Goal: Task Accomplishment & Management: Complete application form

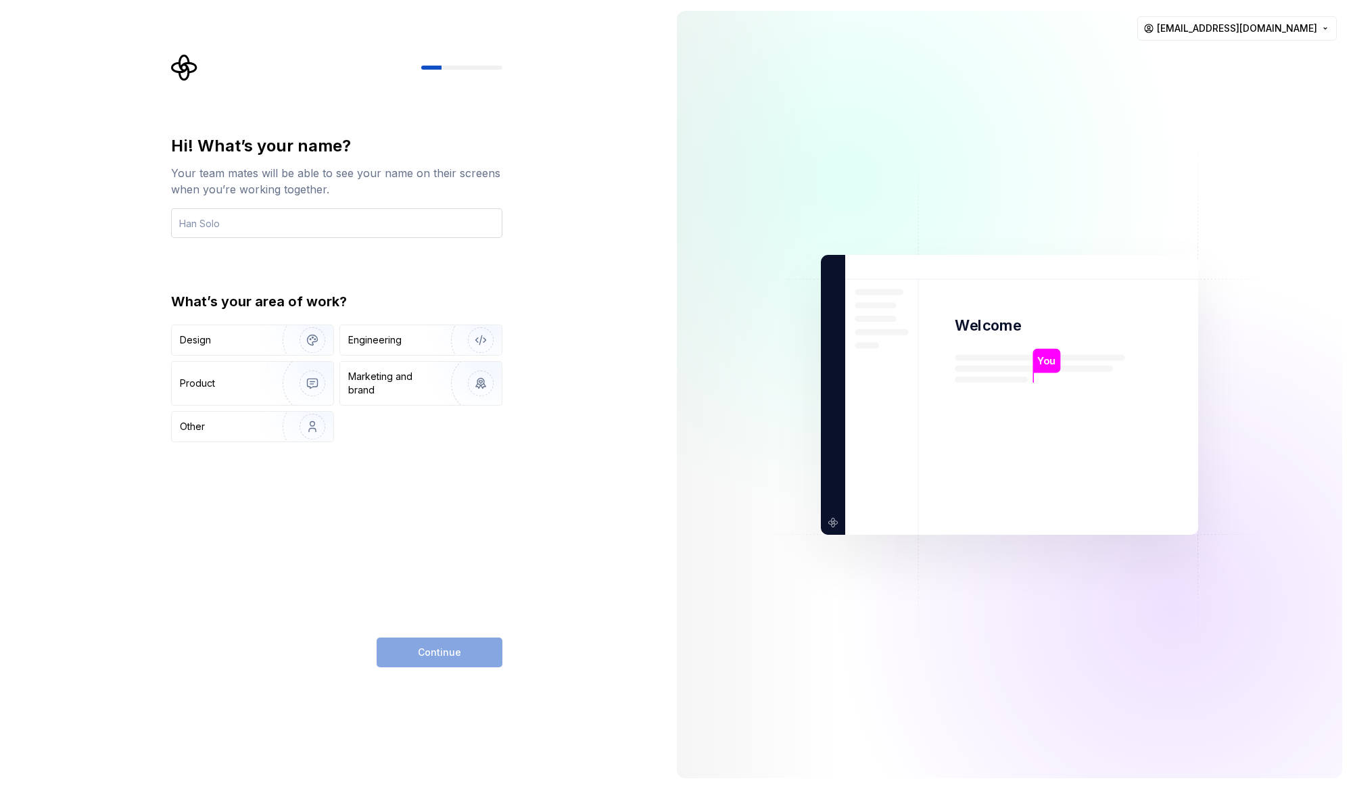
click at [348, 235] on input "text" at bounding box center [336, 223] width 331 height 30
type input "B"
type input "[PERSON_NAME]"
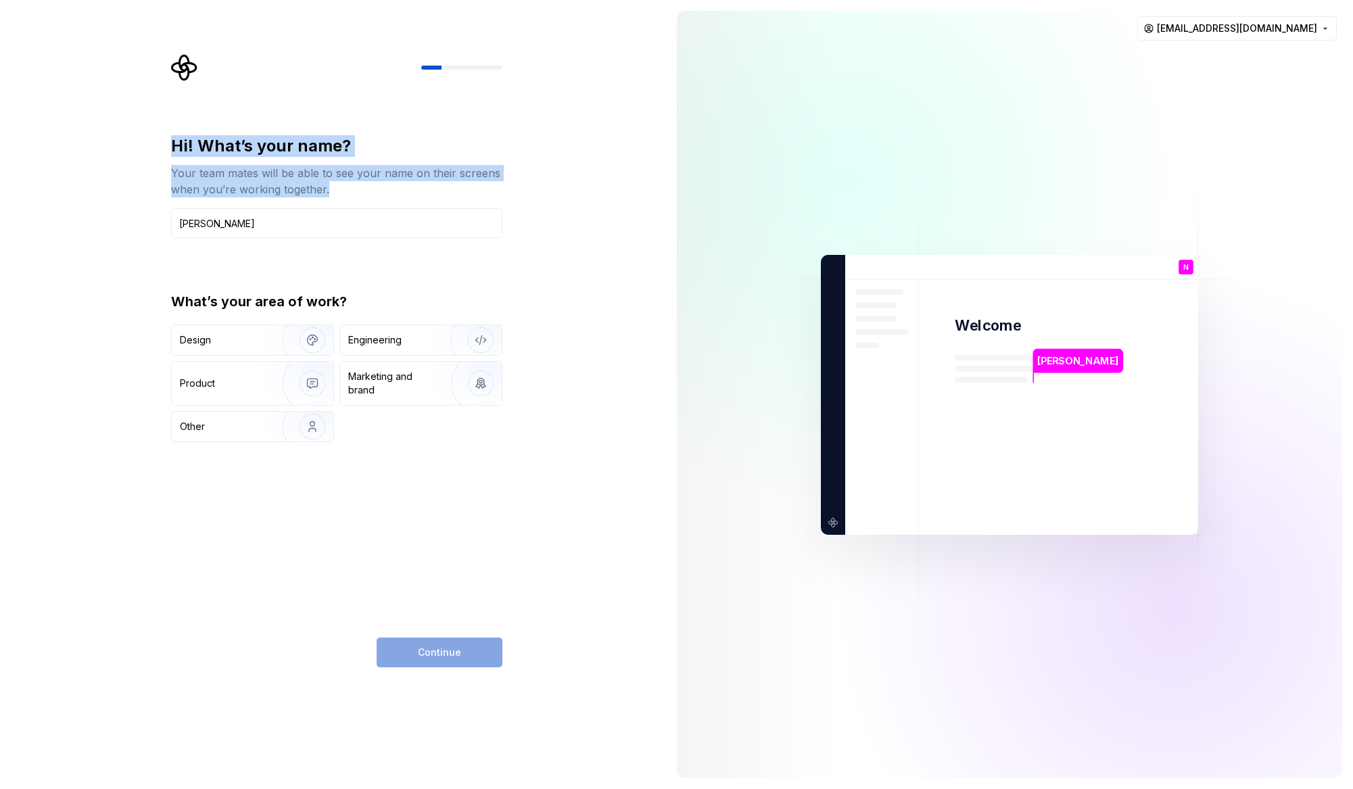
drag, startPoint x: 171, startPoint y: 143, endPoint x: 373, endPoint y: 193, distance: 207.5
click at [373, 193] on div "Hi! What’s your name? Your team mates will be able to see your name on their sc…" at bounding box center [336, 166] width 331 height 62
click at [373, 193] on div "Your team mates will be able to see your name on their screens when you’re work…" at bounding box center [336, 181] width 331 height 32
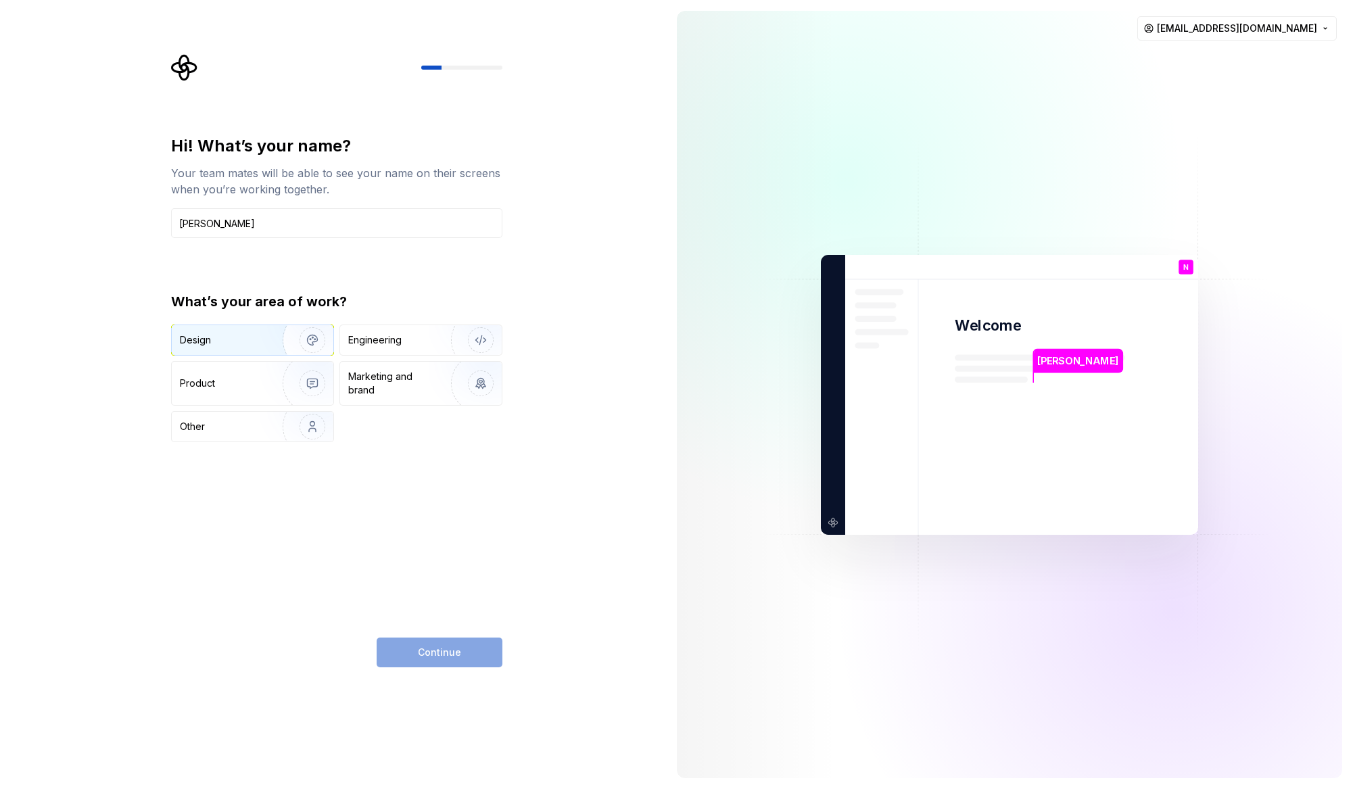
click at [298, 347] on img "button" at bounding box center [303, 340] width 87 height 91
click at [440, 656] on span "Continue" at bounding box center [439, 653] width 43 height 14
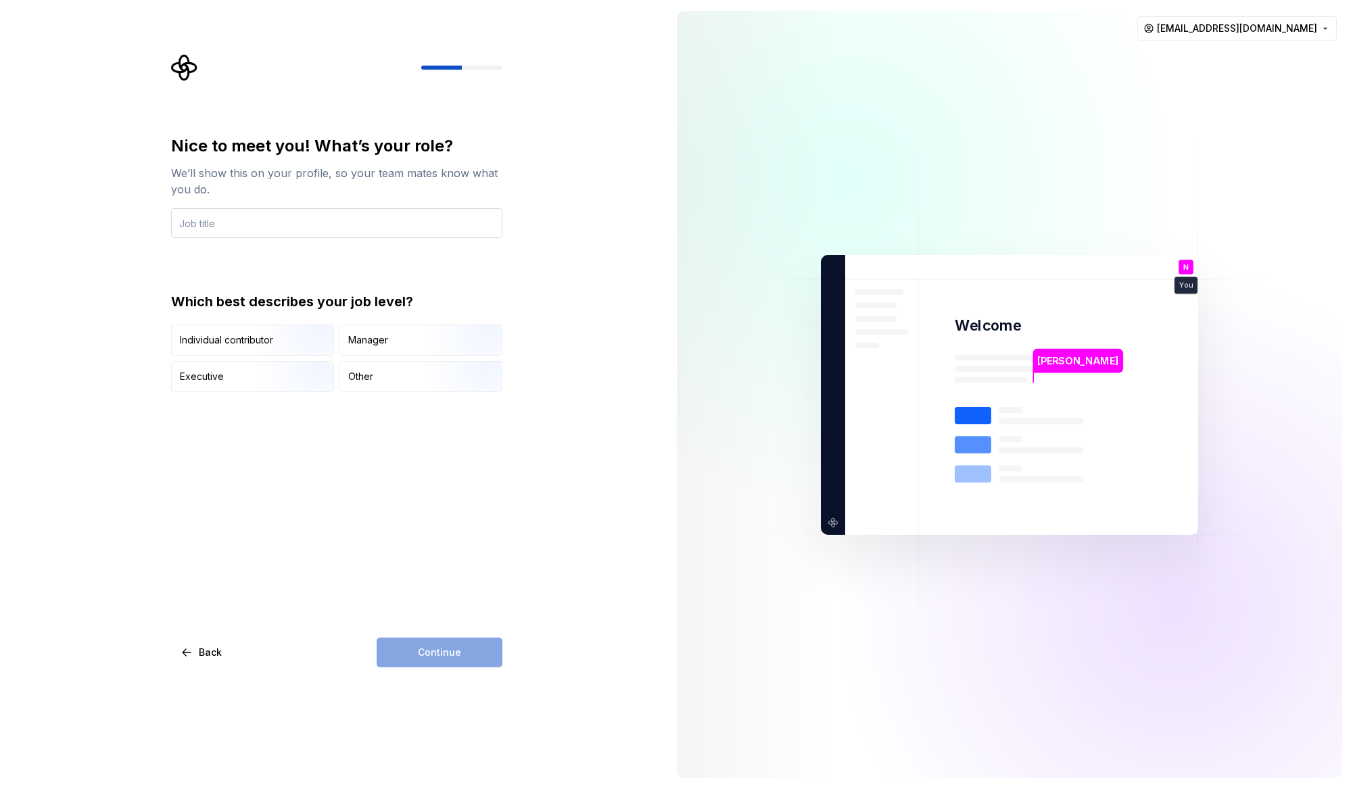
click at [276, 216] on input "text" at bounding box center [336, 223] width 331 height 30
type input "Designer"
click at [369, 426] on div "Nice to meet you! What’s your role? We’ll show this on your profile, so your te…" at bounding box center [336, 401] width 331 height 532
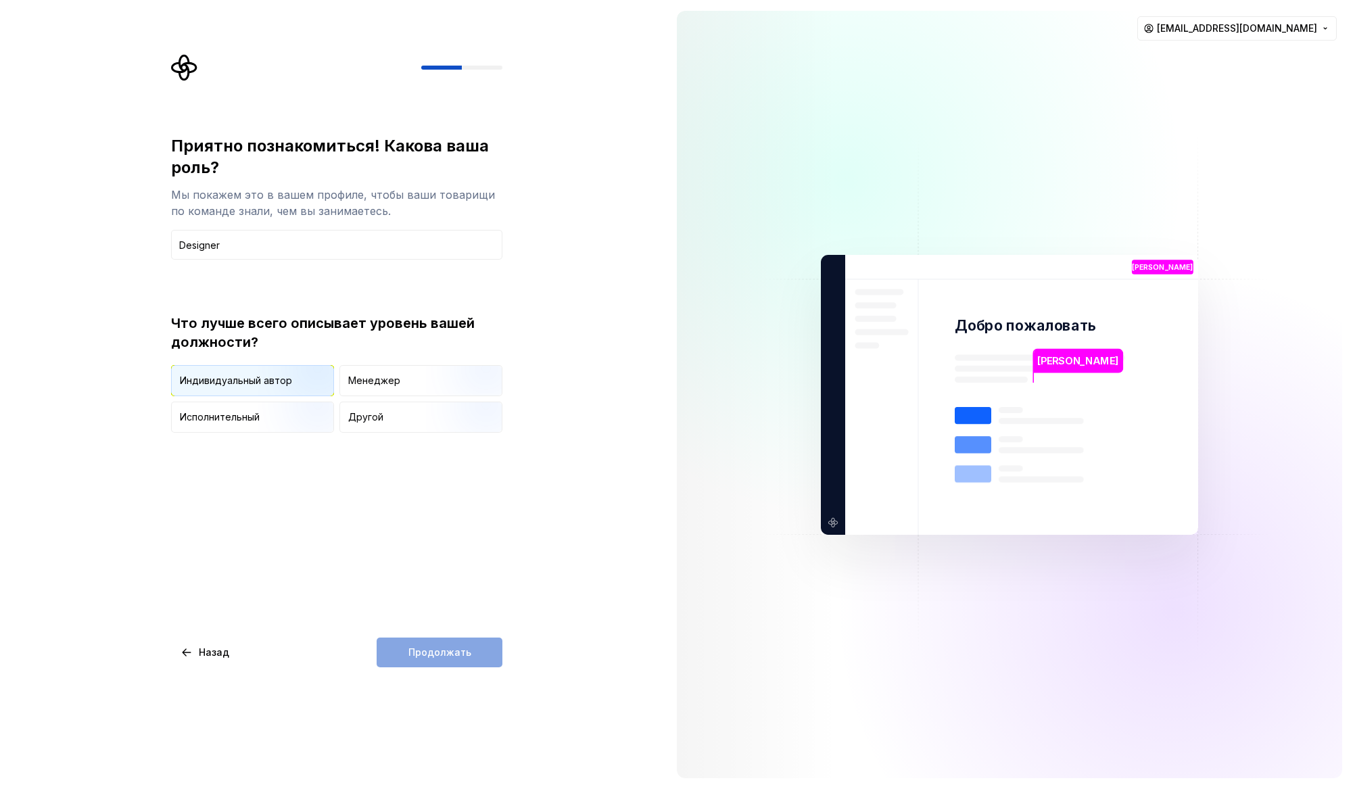
click at [295, 376] on img "button" at bounding box center [301, 397] width 87 height 91
click at [431, 668] on div "Приятно познакомиться! Какова ваша роль? Мы покажем это в вашем профиле, чтобы …" at bounding box center [333, 394] width 666 height 789
click at [421, 651] on font "Продолжать" at bounding box center [440, 652] width 63 height 11
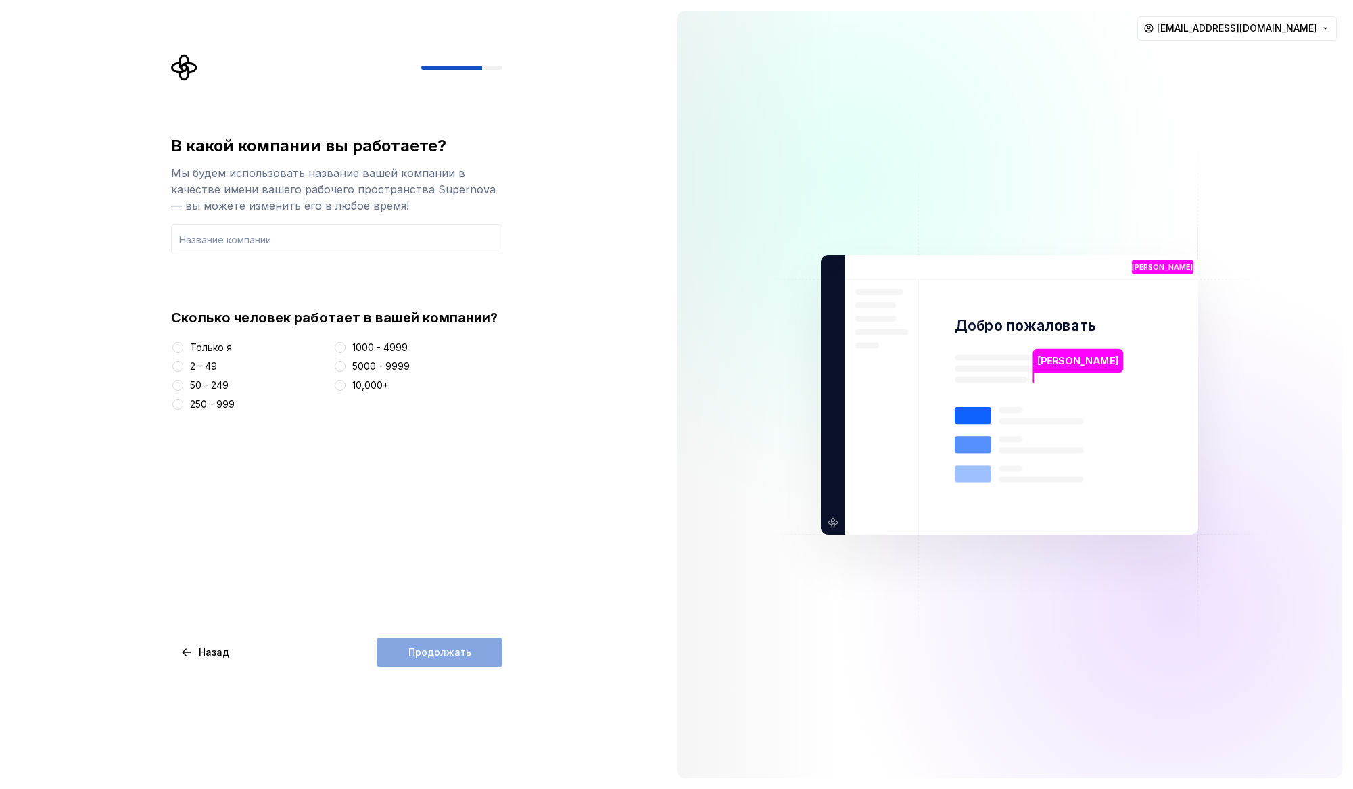
click at [202, 337] on div "Сколько человек работает в вашей компании? Только я 2 - 49 50 - 249 250 - 999 1…" at bounding box center [336, 359] width 331 height 103
click at [201, 343] on font "Только я" at bounding box center [211, 347] width 42 height 11
click at [183, 343] on button "Только я" at bounding box center [177, 347] width 11 height 11
click at [298, 243] on input "text" at bounding box center [336, 240] width 331 height 30
drag, startPoint x: 169, startPoint y: 315, endPoint x: 591, endPoint y: 302, distance: 422.2
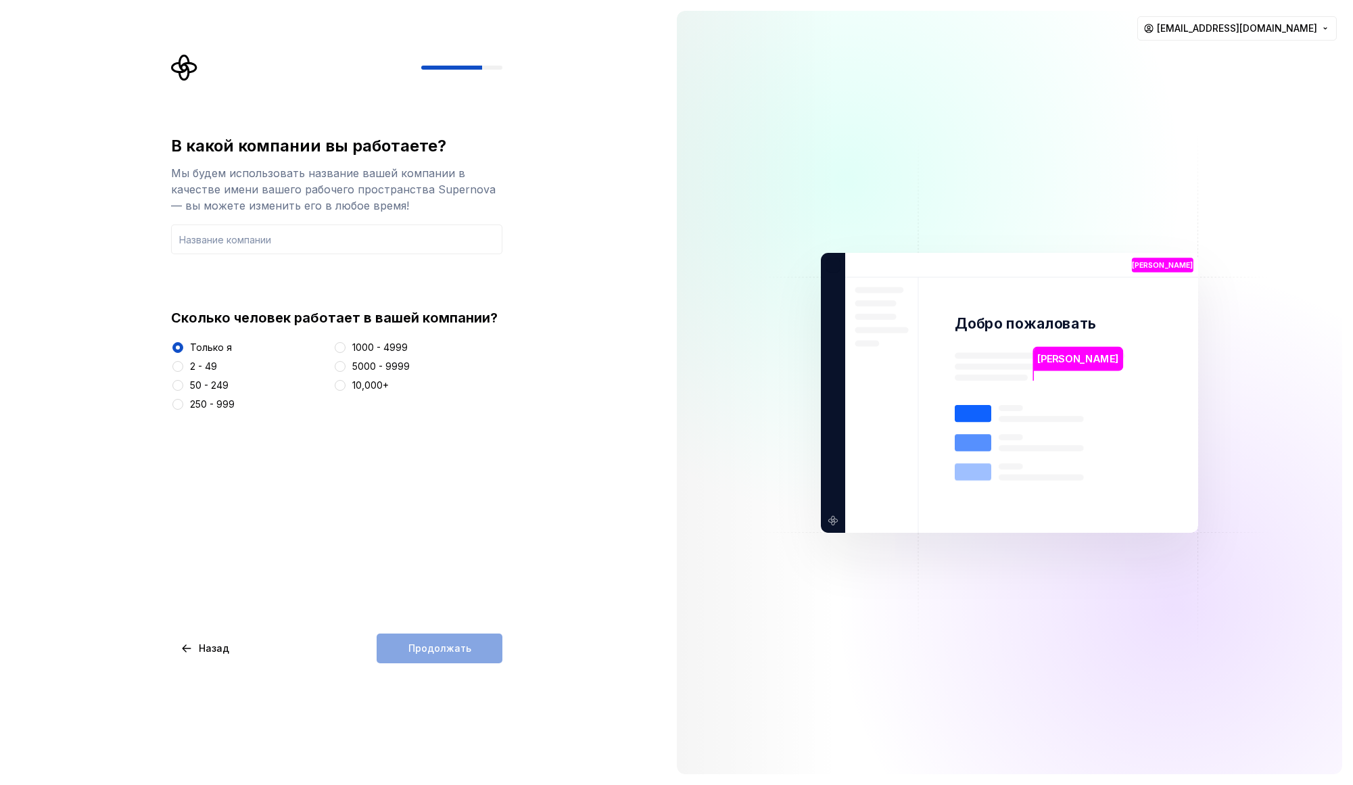
click at [591, 302] on div "В какой компании вы работаете? Мы будем использовать название вашей компании в …" at bounding box center [333, 392] width 666 height 785
drag, startPoint x: 538, startPoint y: 313, endPoint x: 169, endPoint y: 319, distance: 368.6
click at [169, 319] on div "В какой компании вы работаете? Мы будем использовать название вашей компании в …" at bounding box center [333, 392] width 666 height 785
click at [169, 319] on div "В какой компании вы работаете? Мы будем использовать название вашей компании в …" at bounding box center [341, 358] width 356 height 609
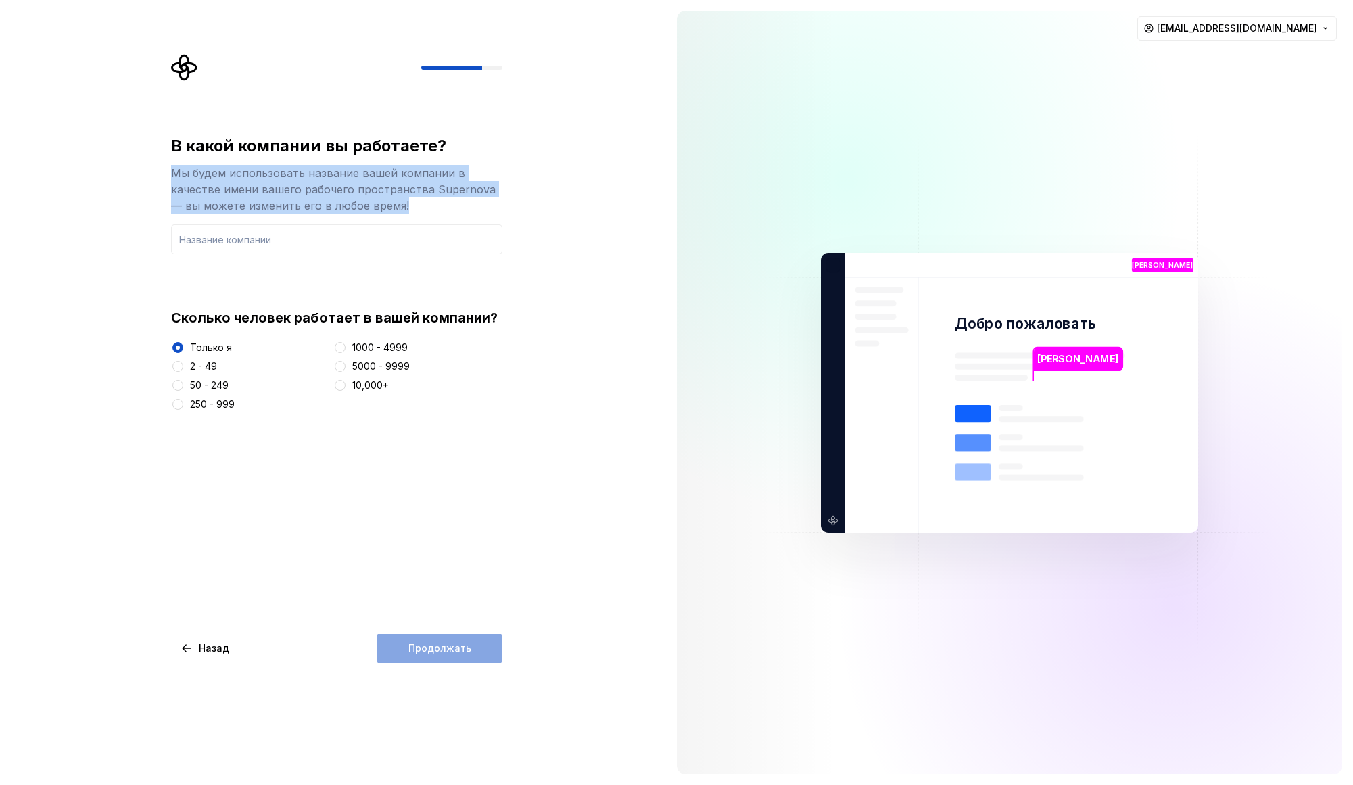
drag, startPoint x: 166, startPoint y: 158, endPoint x: 404, endPoint y: 209, distance: 243.6
click at [404, 209] on div "В какой компании вы работаете? Мы будем использовать название вашей компании в …" at bounding box center [341, 358] width 356 height 609
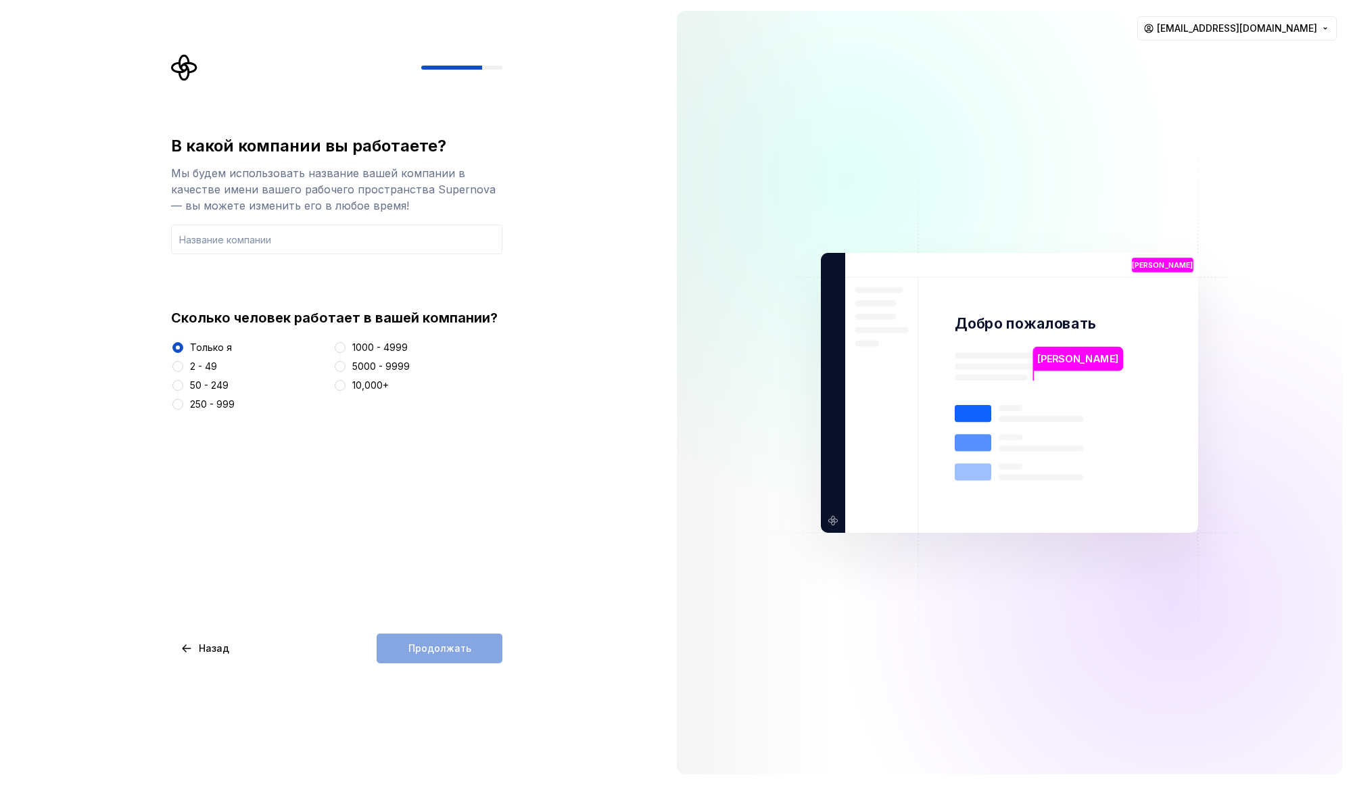
click at [404, 208] on div "Мы будем использовать название вашей компании в качестве имени вашего рабочего …" at bounding box center [336, 189] width 331 height 49
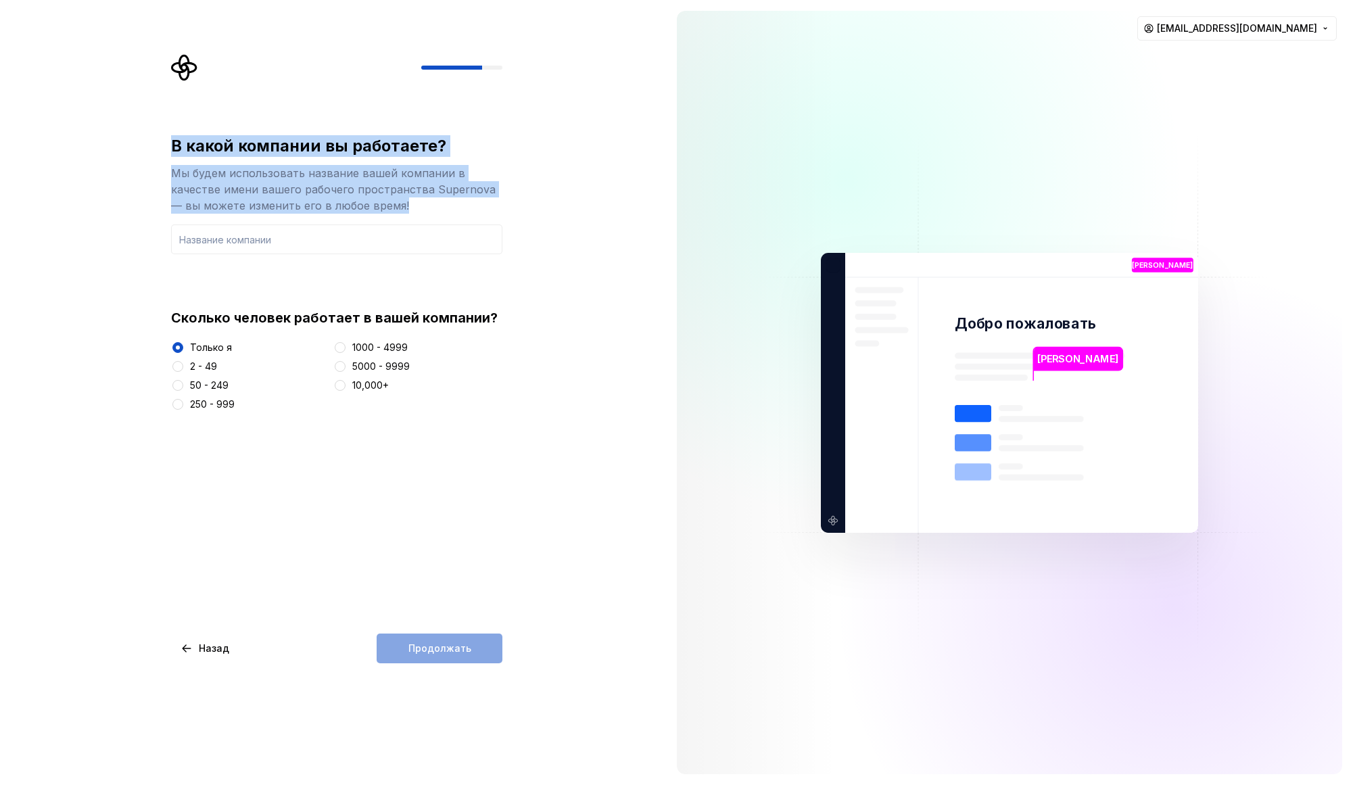
drag, startPoint x: 398, startPoint y: 205, endPoint x: 167, endPoint y: 145, distance: 238.8
click at [167, 145] on div "В какой компании вы работаете? Мы будем использовать название вашей компании в …" at bounding box center [341, 358] width 356 height 609
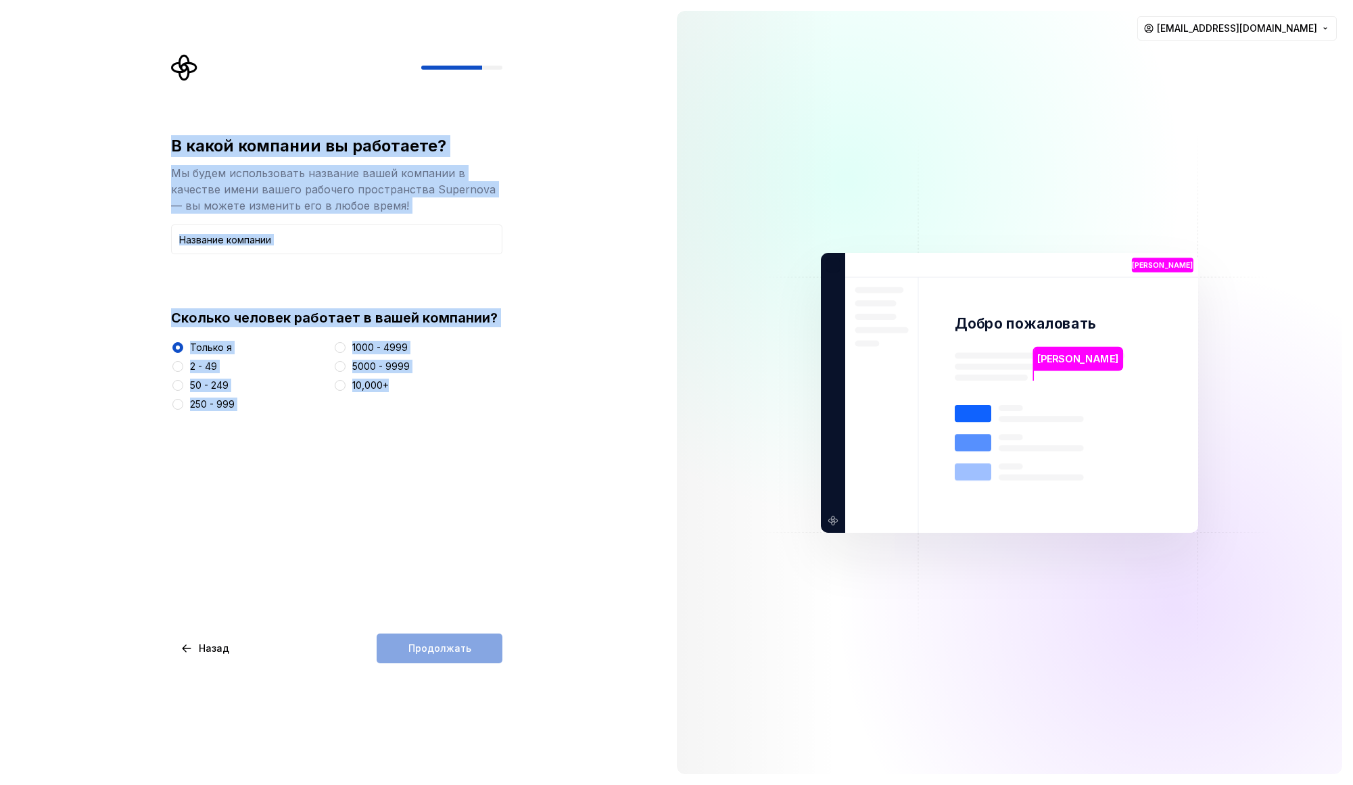
drag, startPoint x: 419, startPoint y: 391, endPoint x: 172, endPoint y: 150, distance: 344.8
click at [172, 150] on div "В какой компании вы работаете? Мы будем использовать название вашей компании в …" at bounding box center [336, 273] width 331 height 276
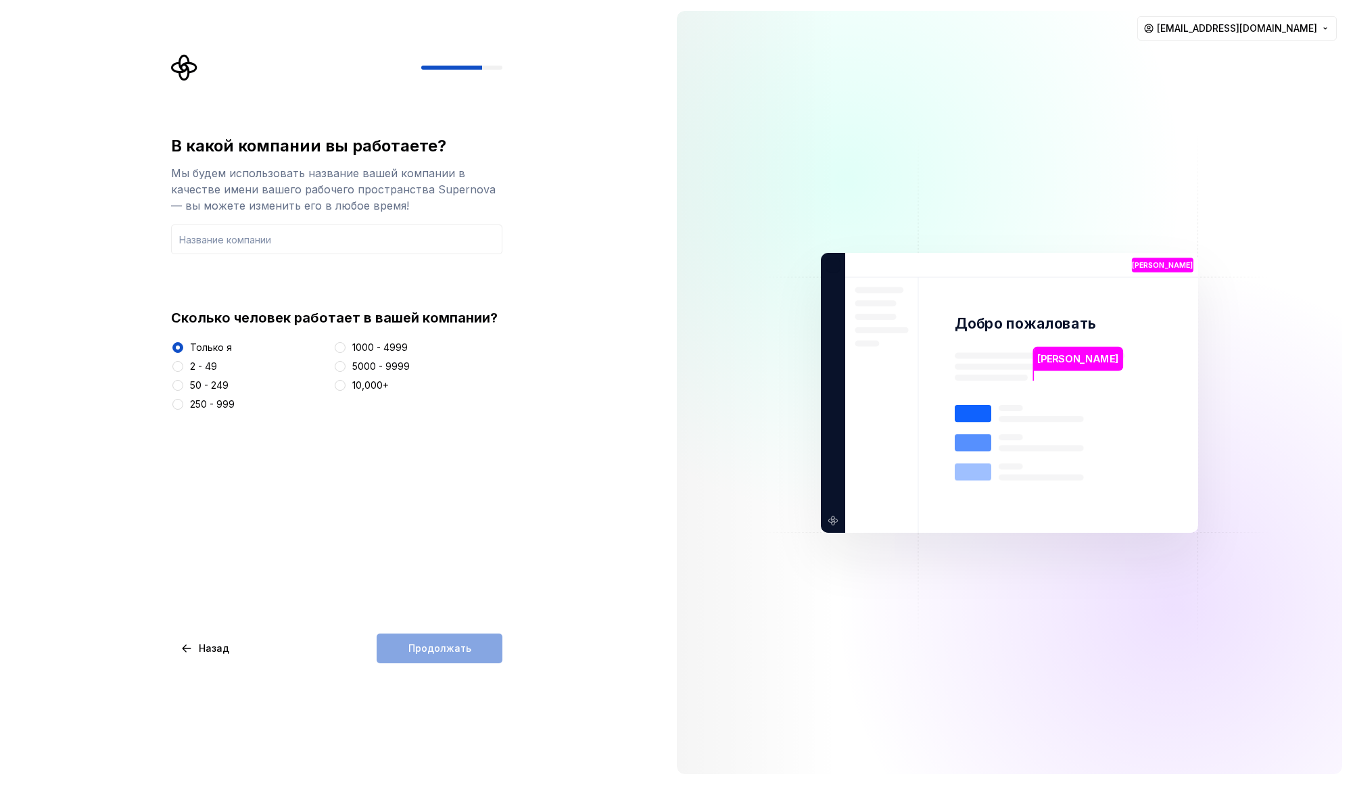
click at [172, 150] on font "В какой компании вы работаете?" at bounding box center [308, 146] width 275 height 20
